Goal: Check status

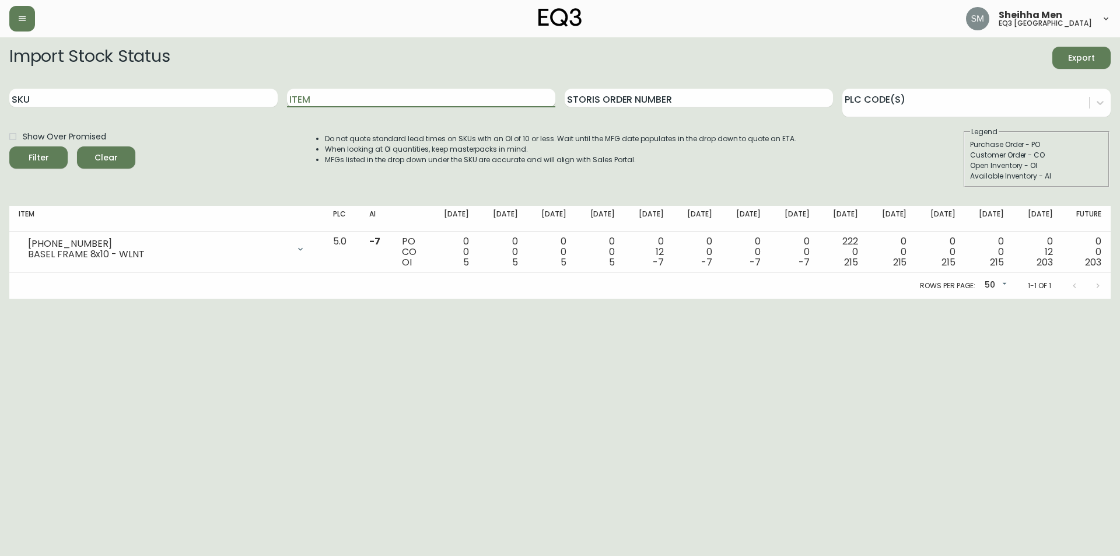
click at [338, 94] on input "Item" at bounding box center [421, 98] width 268 height 19
type input "[PERSON_NAME]"
click at [9, 146] on button "Filter" at bounding box center [38, 157] width 58 height 22
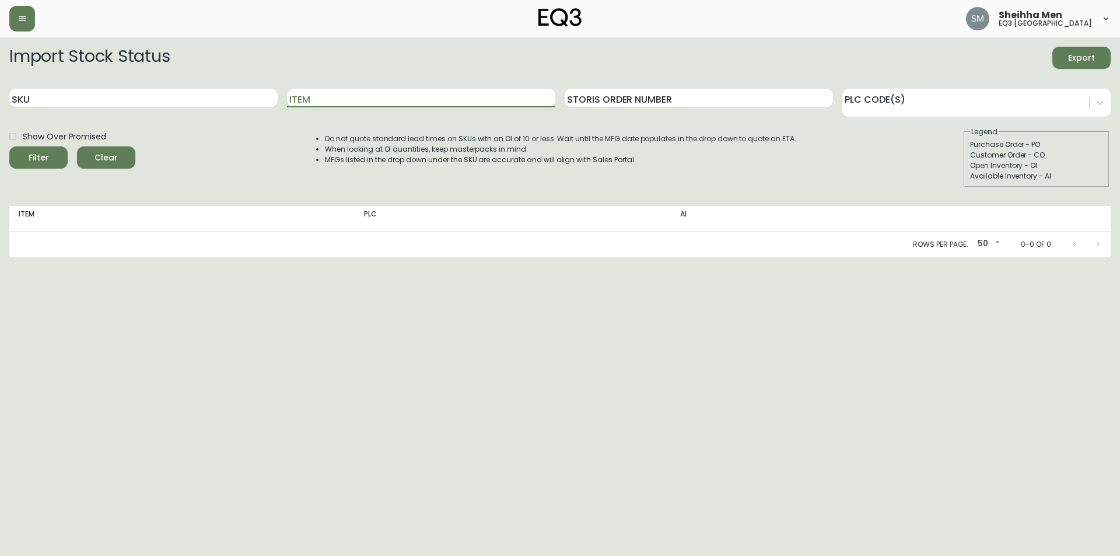
click at [340, 97] on input "Item" at bounding box center [421, 98] width 268 height 19
type input "[PERSON_NAME]"
click at [9, 146] on button "Filter" at bounding box center [38, 157] width 58 height 22
drag, startPoint x: 344, startPoint y: 99, endPoint x: 225, endPoint y: 100, distance: 118.5
click at [225, 100] on div "SKU Item NOGUCHI Storis Order Number PLC Code(s)" at bounding box center [560, 98] width 1102 height 38
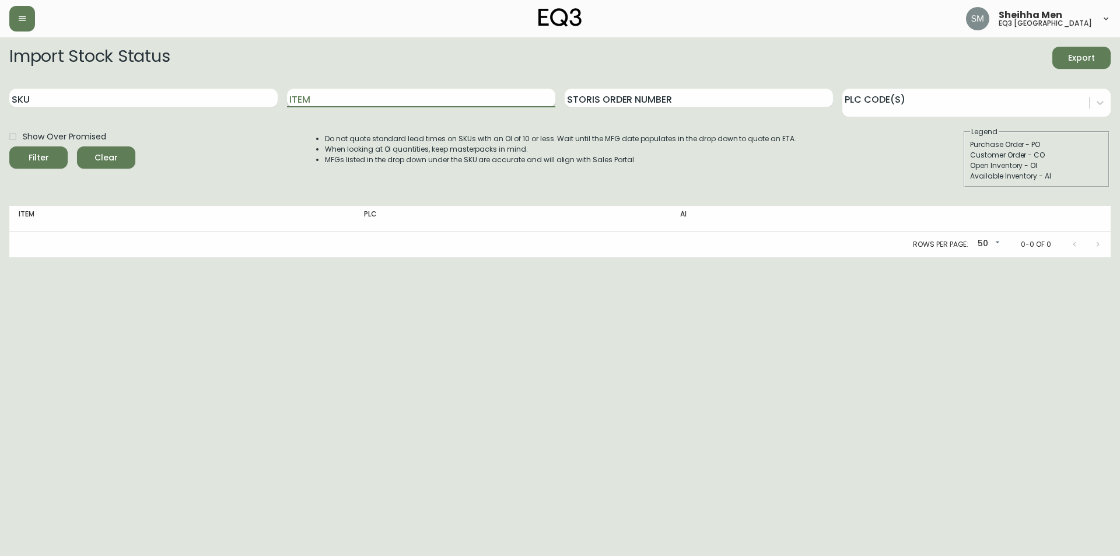
click at [341, 101] on input "Item" at bounding box center [421, 98] width 268 height 19
type input "[PERSON_NAME]"
click at [9, 146] on button "Filter" at bounding box center [38, 157] width 58 height 22
drag, startPoint x: 341, startPoint y: 101, endPoint x: 231, endPoint y: 83, distance: 111.2
click at [231, 83] on div "SKU Item NOGUCHI Storis Order Number PLC Code(s)" at bounding box center [560, 98] width 1102 height 38
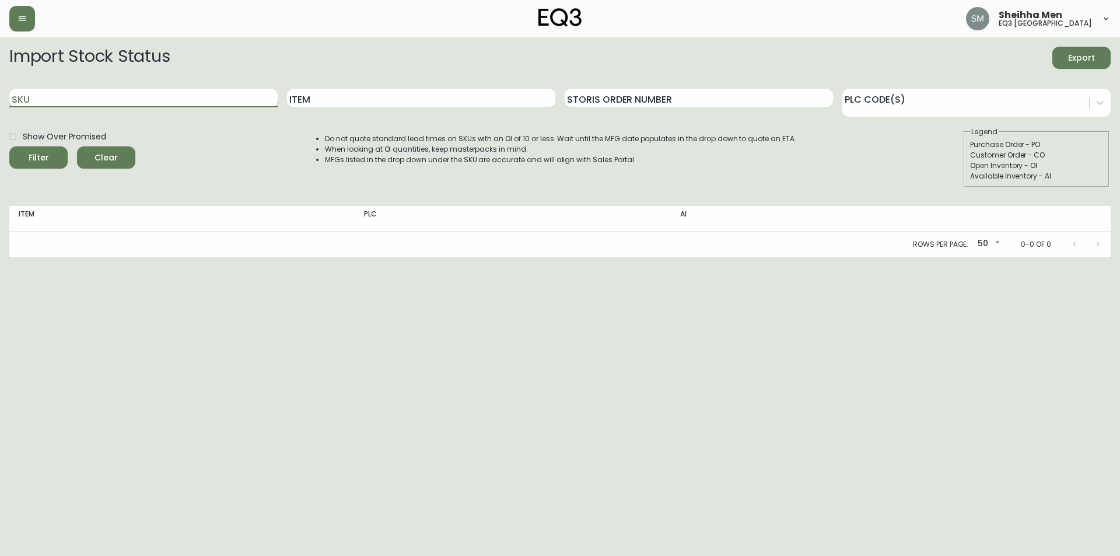
click at [196, 95] on input "SKU" at bounding box center [143, 98] width 268 height 19
paste input "[PHONE_NUMBER]"
type input "[PHONE_NUMBER]"
click at [9, 146] on button "Filter" at bounding box center [38, 157] width 58 height 22
